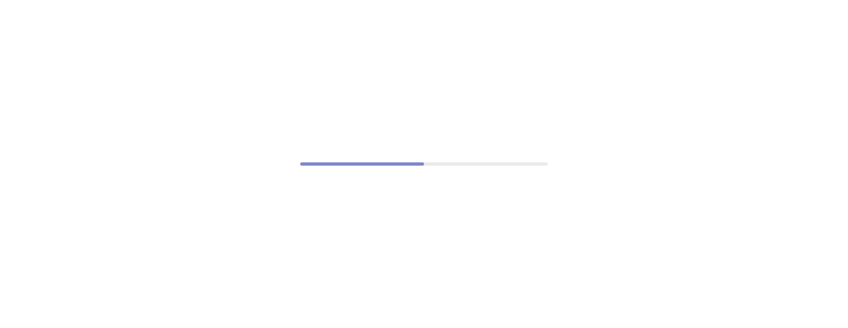
drag, startPoint x: 54, startPoint y: 7, endPoint x: 63, endPoint y: -10, distance: 19.2
click at [63, 0] on html at bounding box center [424, 0] width 848 height 0
drag, startPoint x: 18, startPoint y: 2, endPoint x: 60, endPoint y: -34, distance: 55.0
click at [60, 0] on html at bounding box center [424, 0] width 848 height 0
click at [132, 32] on div at bounding box center [424, 164] width 848 height 328
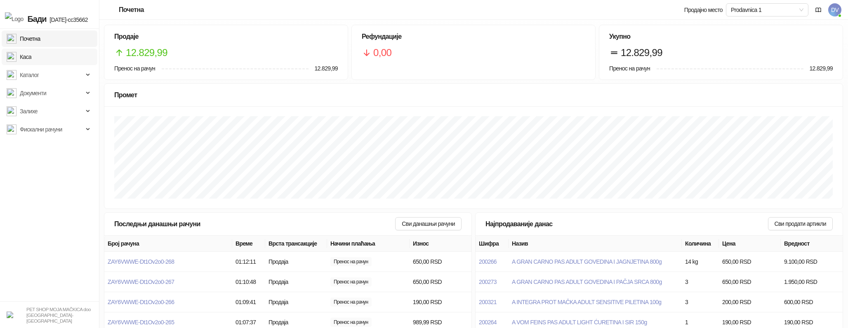
click at [31, 57] on link "Каса" at bounding box center [19, 57] width 25 height 16
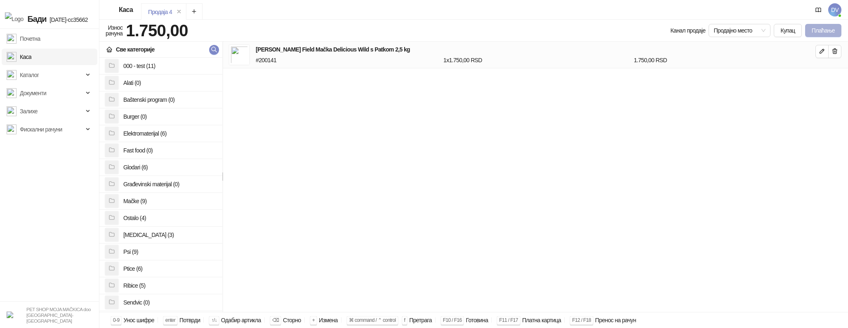
click at [815, 27] on button "Плаћање" at bounding box center [823, 30] width 36 height 13
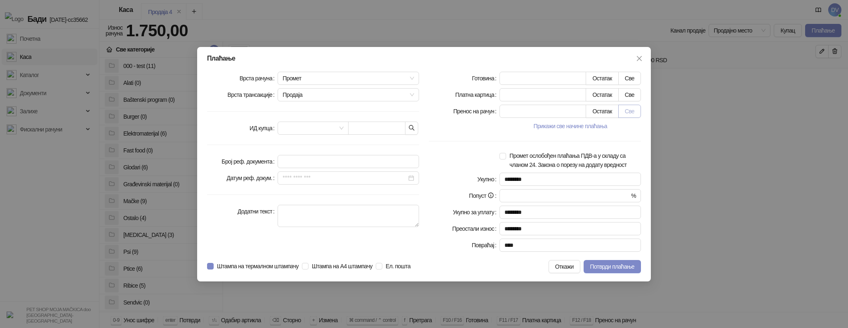
click at [625, 105] on button "Све" at bounding box center [629, 111] width 23 height 13
type input "****"
click at [416, 124] on button "button" at bounding box center [411, 128] width 13 height 13
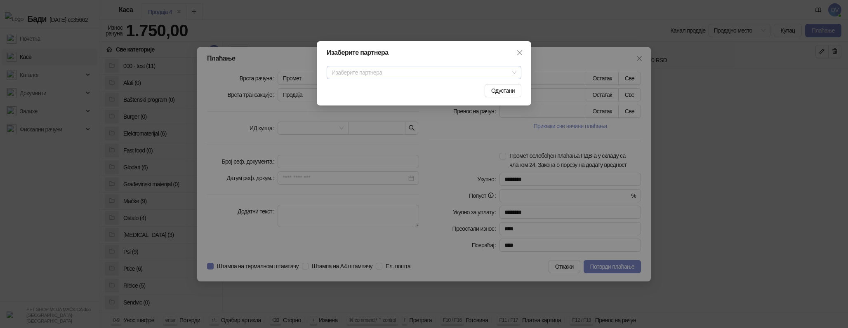
click at [453, 75] on input "search" at bounding box center [420, 72] width 177 height 12
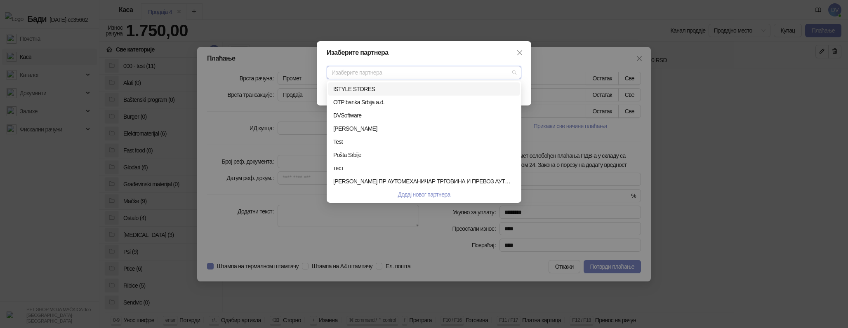
click at [451, 82] on div "ISTYLE STORES" at bounding box center [423, 88] width 191 height 13
type input "*********"
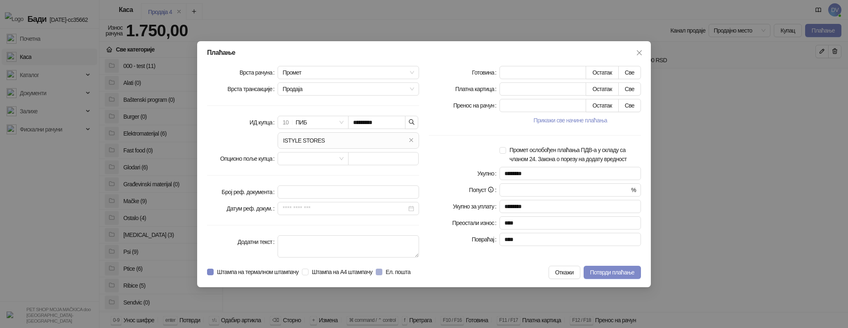
click at [414, 271] on span "Ел. пошта" at bounding box center [397, 272] width 31 height 9
click at [605, 273] on span "Потврди плаћање" at bounding box center [612, 272] width 44 height 7
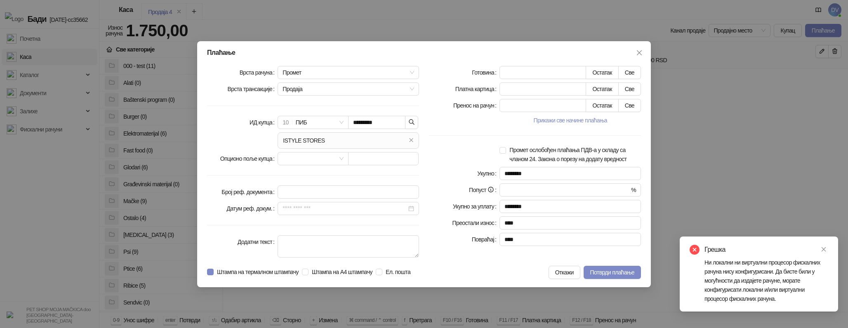
click at [830, 7] on div "Плаћање Врста рачуна Промет Врста трансакције Продаја ИД купца 10 ПИБ *********…" at bounding box center [424, 164] width 848 height 328
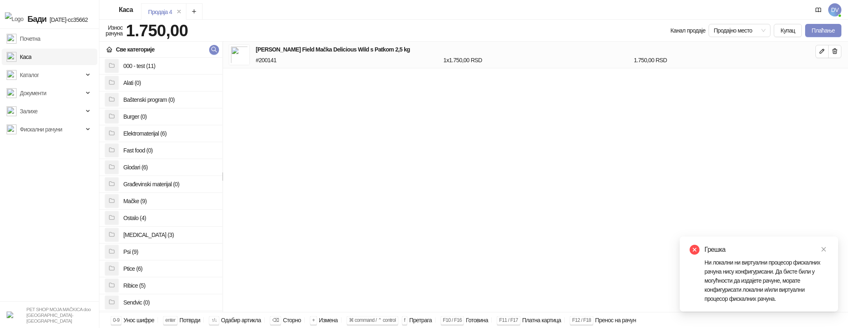
click at [831, 11] on span "DV" at bounding box center [834, 9] width 13 height 13
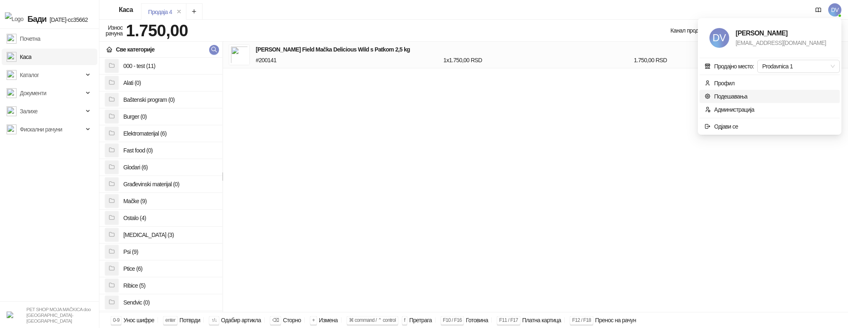
click at [714, 100] on link "Подешавања" at bounding box center [725, 96] width 43 height 7
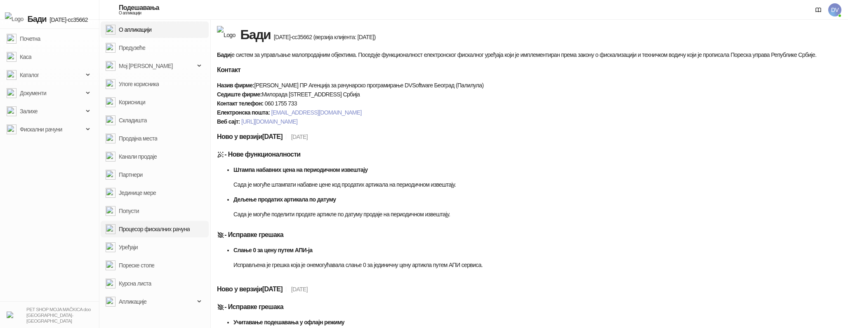
click at [171, 229] on link "Процесор фискалних рачуна" at bounding box center [148, 229] width 84 height 16
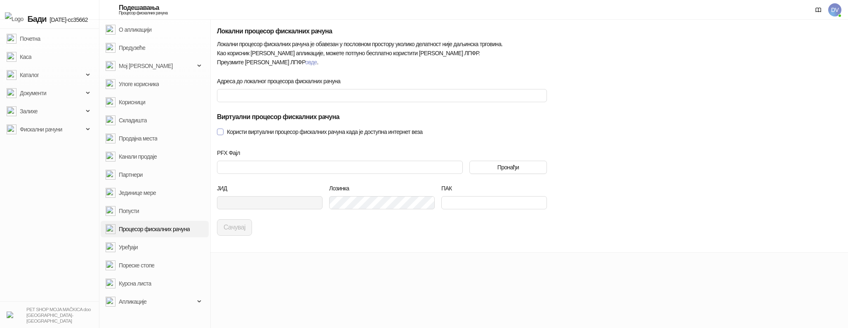
click at [257, 130] on span "Користи виртуални процесор фискалних рачуна када је доступна интернет веза" at bounding box center [325, 131] width 202 height 9
click at [350, 128] on span "Користи виртуални процесор фискалних рачуна када је доступна интернет веза" at bounding box center [325, 131] width 202 height 9
click at [256, 92] on input "Адреса до локалног процесора фискалних рачуна" at bounding box center [382, 95] width 330 height 13
paste input "**********"
type input "**********"
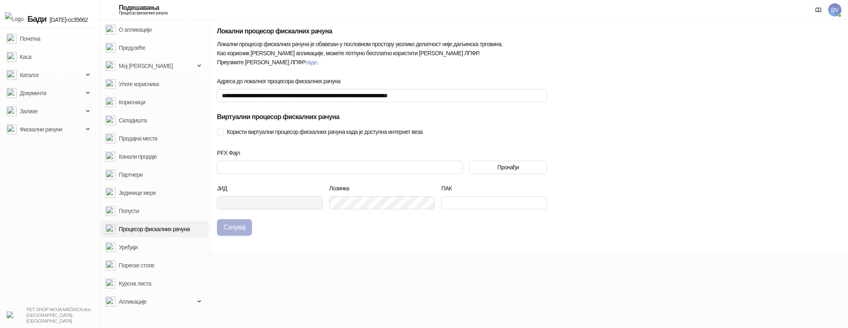
click at [233, 221] on button "Сачувај" at bounding box center [234, 227] width 35 height 16
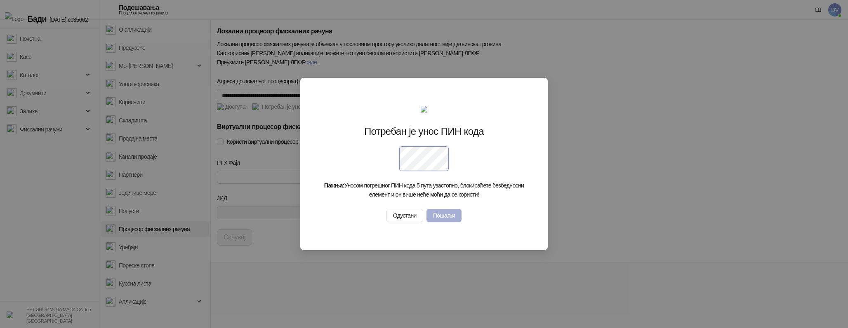
click at [443, 222] on button "Пошаљи" at bounding box center [443, 215] width 35 height 13
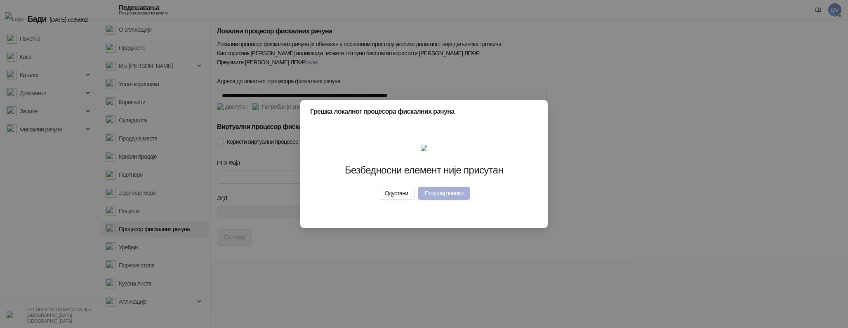
click at [460, 200] on button "Покушај поново" at bounding box center [444, 193] width 52 height 13
click at [456, 200] on button "Покушај поново" at bounding box center [444, 193] width 52 height 13
click at [250, 162] on div "Грешка локалног процесора фискалних рачуна Безбедносни елемент није присутан Од…" at bounding box center [424, 164] width 848 height 328
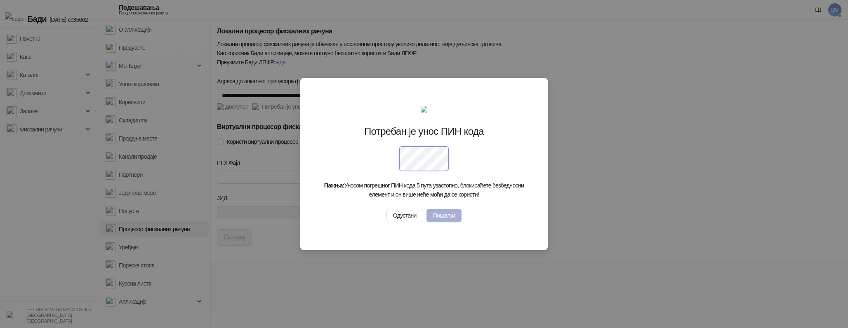
click at [449, 222] on button "Пошаљи" at bounding box center [443, 215] width 35 height 13
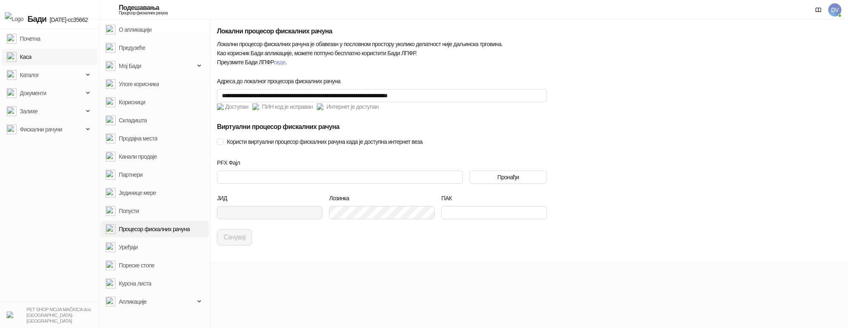
click at [31, 49] on link "Каса" at bounding box center [19, 57] width 25 height 16
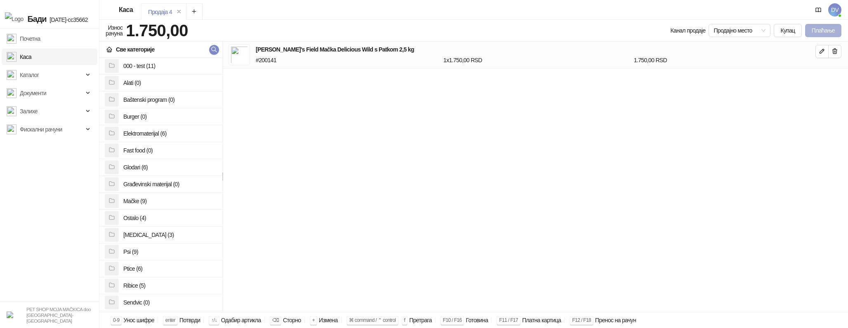
click at [817, 33] on button "Плаћање" at bounding box center [823, 30] width 36 height 13
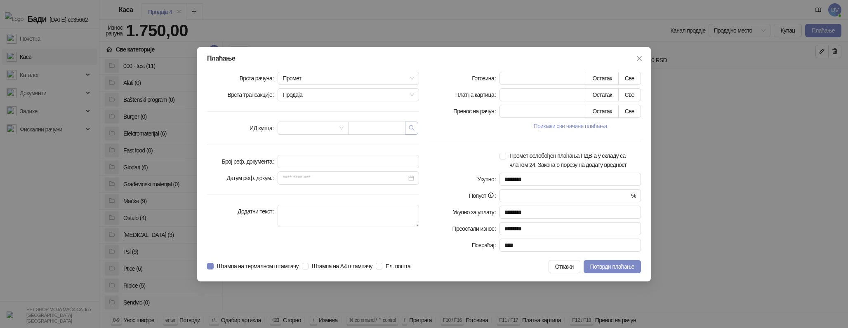
click at [411, 129] on button "button" at bounding box center [411, 128] width 13 height 13
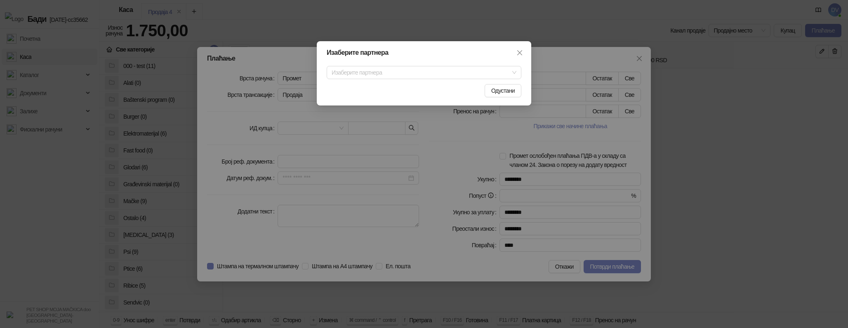
click at [398, 83] on div "Изаберите партнера Изаберите партнера Одустани" at bounding box center [424, 73] width 214 height 64
click at [400, 77] on input "search" at bounding box center [420, 72] width 177 height 12
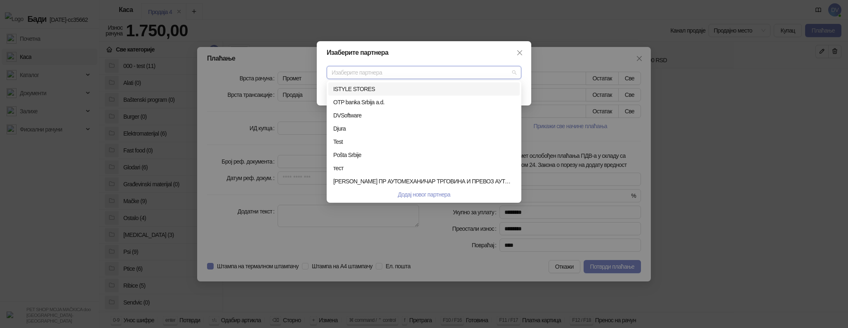
click at [384, 88] on div "ISTYLE STORES" at bounding box center [423, 89] width 181 height 9
type input "*********"
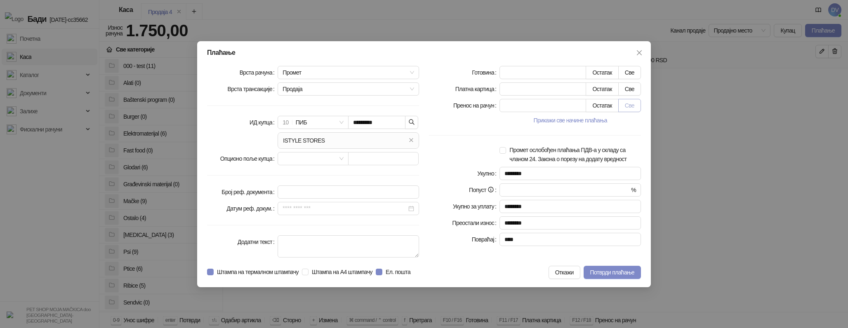
click at [628, 99] on button "Све" at bounding box center [629, 105] width 23 height 13
type input "****"
click at [408, 271] on span "Ел. пошта" at bounding box center [397, 272] width 31 height 9
click at [622, 271] on span "Потврди плаћање" at bounding box center [612, 272] width 44 height 7
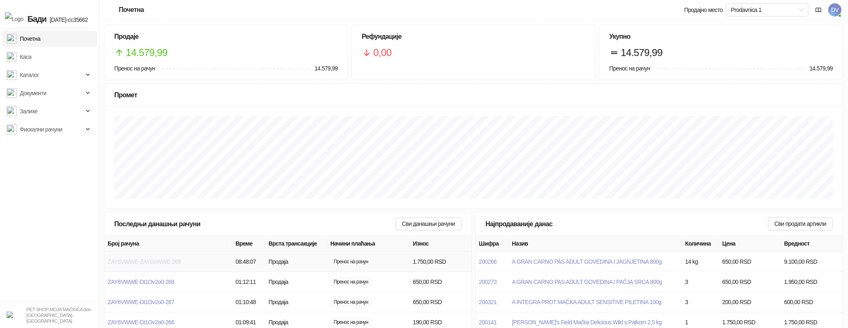
click at [158, 261] on span "ZAY6VWWE-ZAY6VWWE-268" at bounding box center [144, 262] width 73 height 7
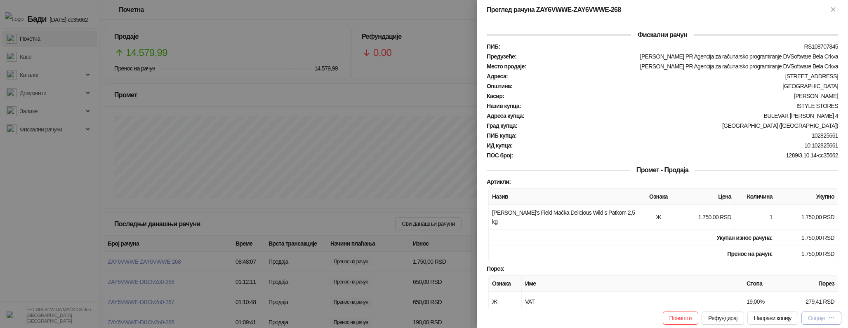
click at [818, 317] on div "Опције" at bounding box center [816, 318] width 17 height 7
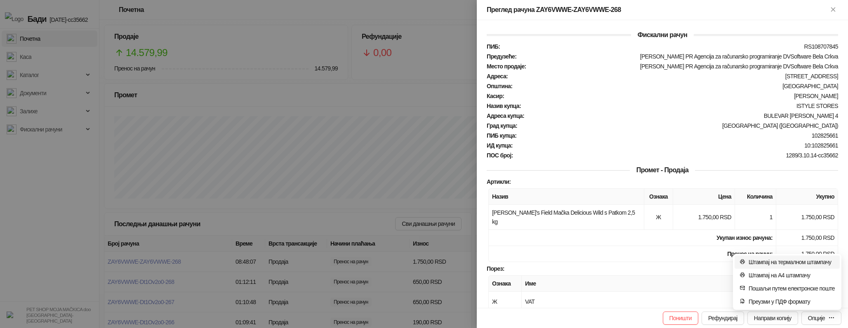
click at [788, 259] on span "Штампај на термалном штампачу" at bounding box center [792, 262] width 86 height 9
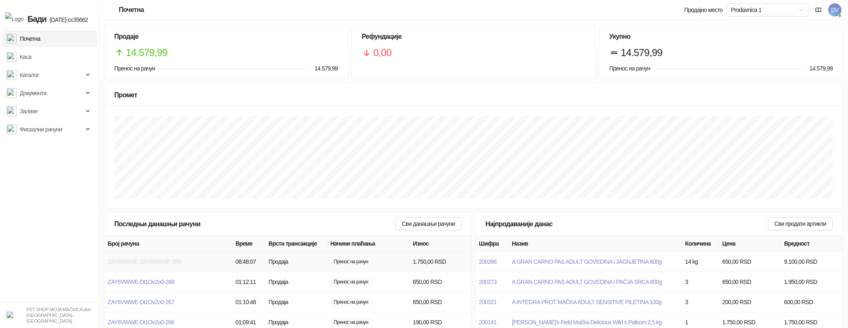
click at [175, 259] on span "ZAY6VWWE-ZAY6VWWE-268" at bounding box center [144, 262] width 73 height 7
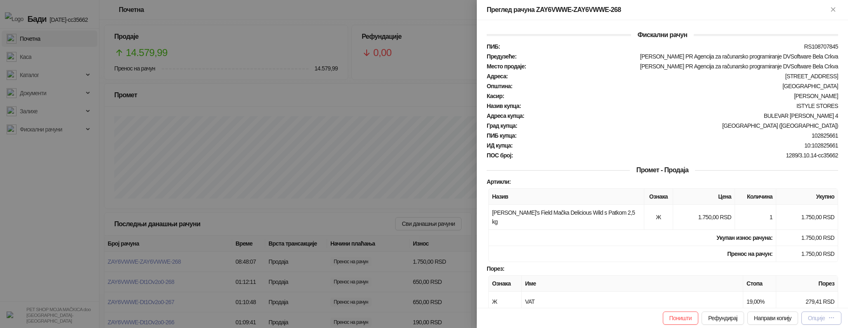
click at [837, 319] on button "Опције" at bounding box center [821, 318] width 40 height 13
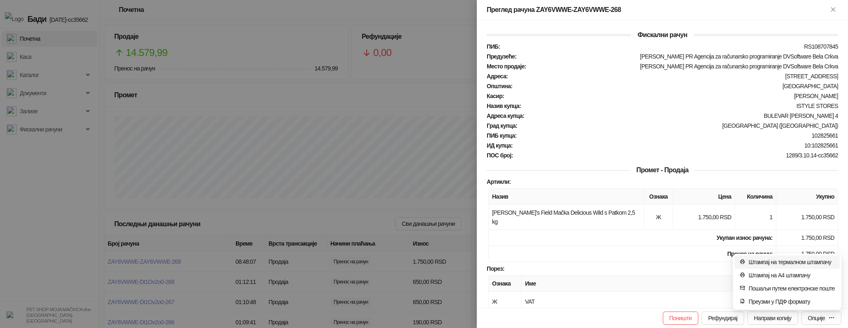
click at [811, 262] on span "Штампај на термалном штампачу" at bounding box center [792, 262] width 86 height 9
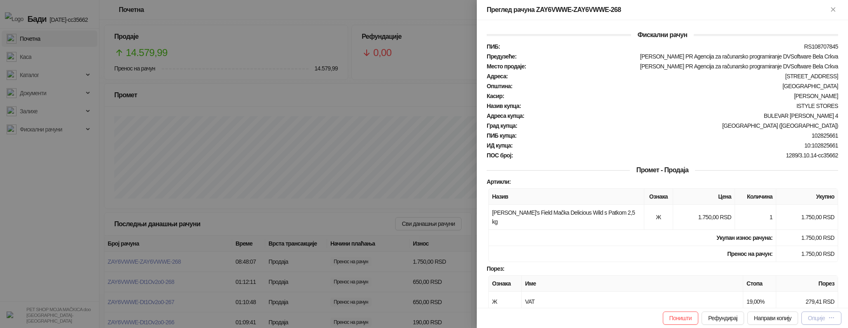
click at [821, 313] on button "Опције" at bounding box center [821, 318] width 40 height 13
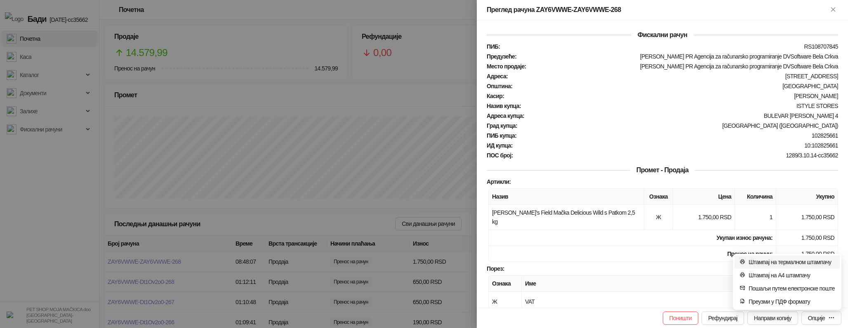
click at [806, 261] on span "Штампај на термалном штампачу" at bounding box center [792, 262] width 86 height 9
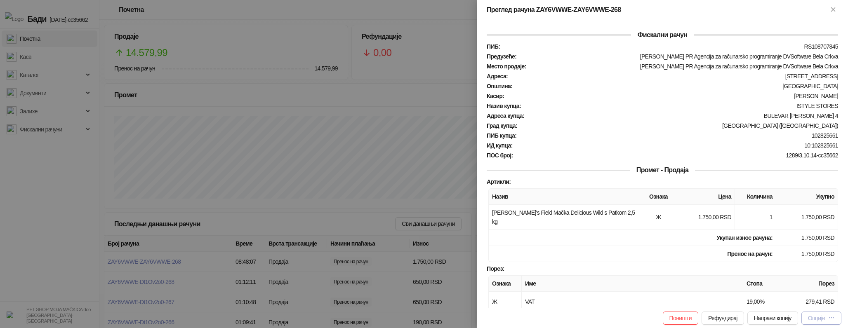
click at [806, 323] on button "Опције" at bounding box center [821, 318] width 40 height 13
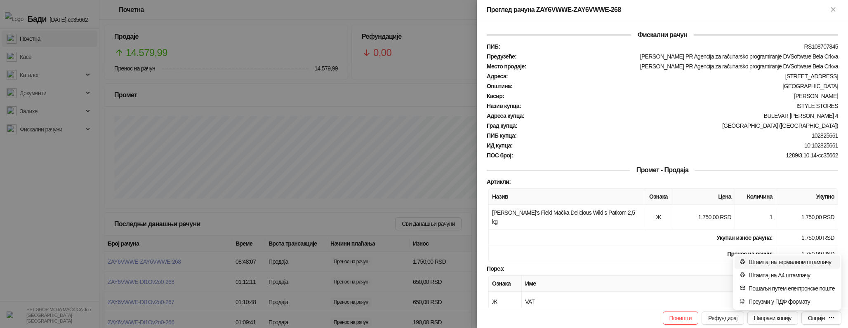
click at [787, 261] on span "Штампај на термалном штампачу" at bounding box center [792, 262] width 86 height 9
